Goal: Task Accomplishment & Management: Use online tool/utility

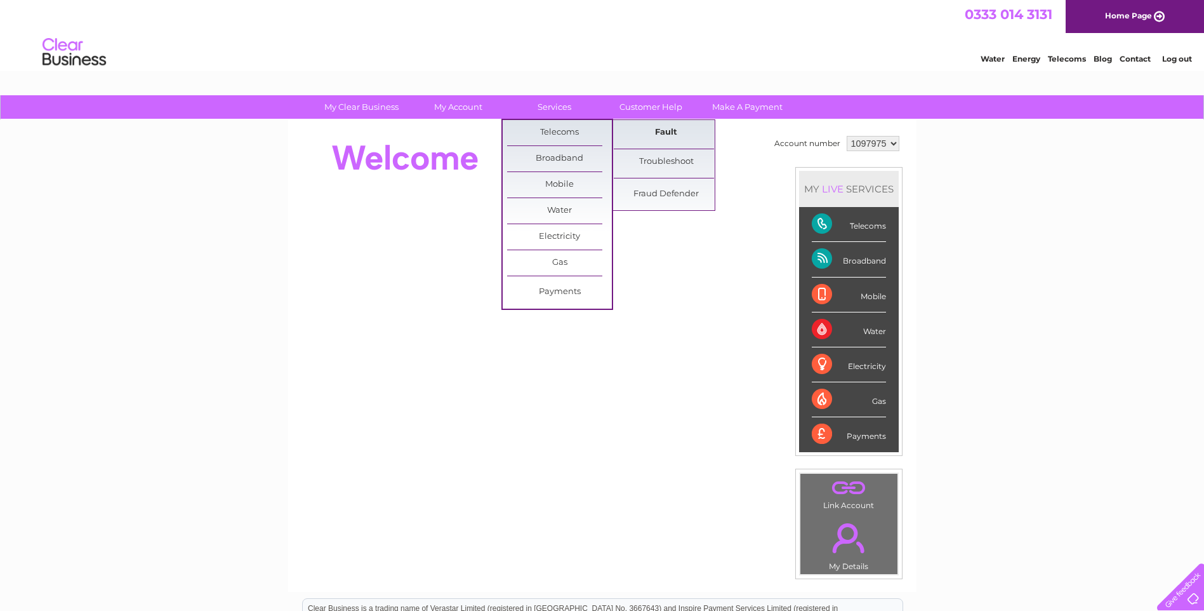
click at [671, 135] on link "Fault" at bounding box center [666, 132] width 105 height 25
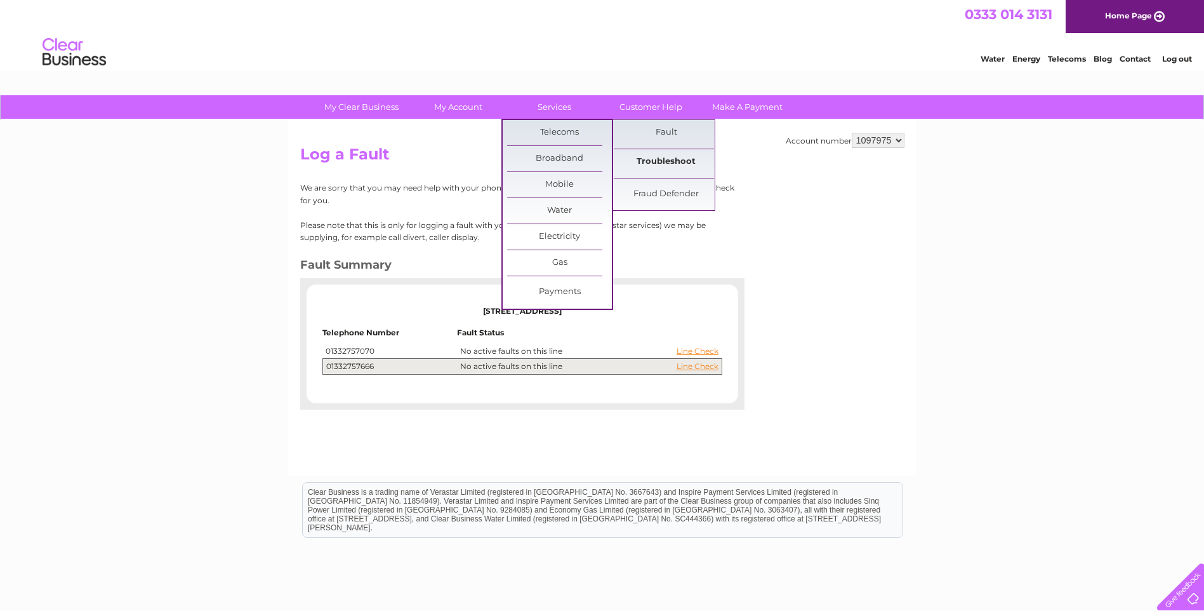
click at [624, 165] on link "Troubleshoot" at bounding box center [666, 161] width 105 height 25
